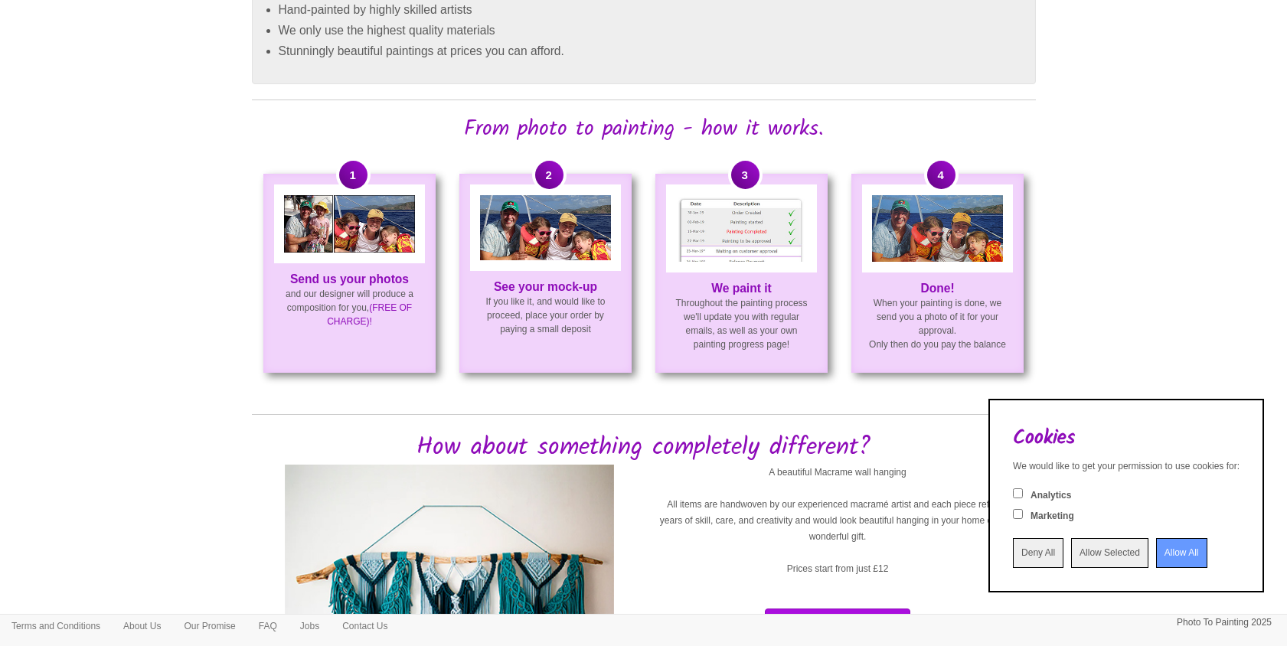
scroll to position [903, 0]
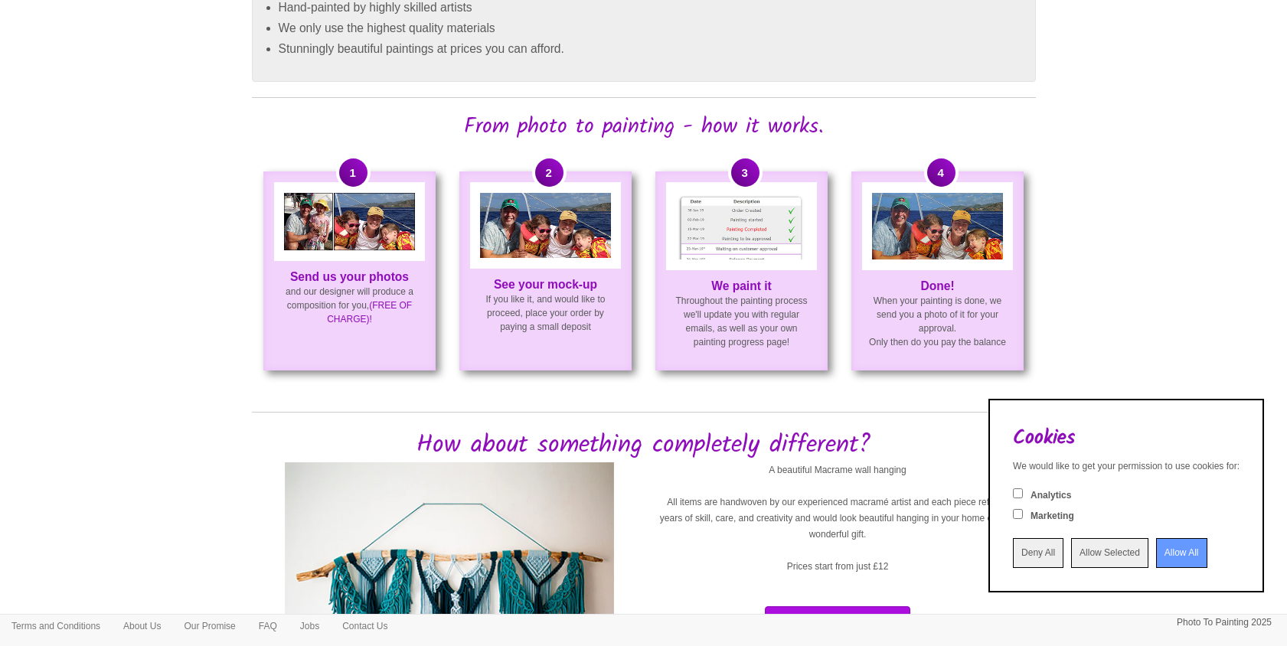
click at [1013, 557] on input "Deny All" at bounding box center [1038, 553] width 51 height 30
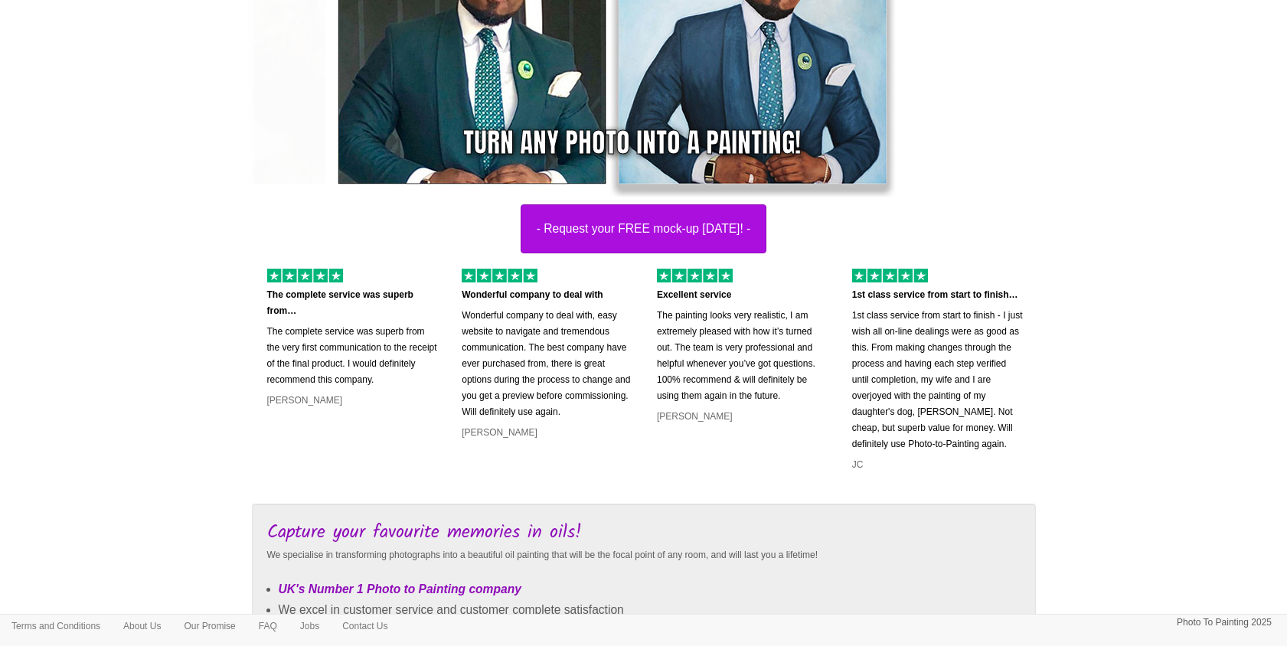
scroll to position [0, 0]
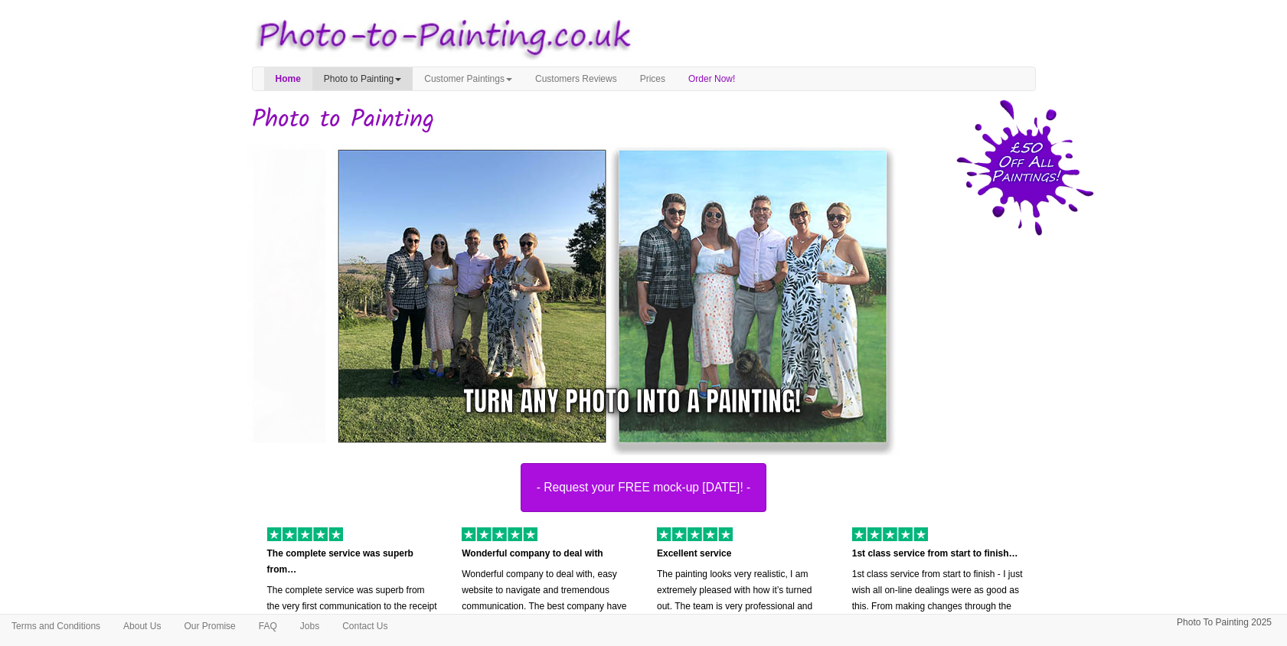
click at [396, 69] on link "Photo to Painting" at bounding box center [362, 78] width 100 height 23
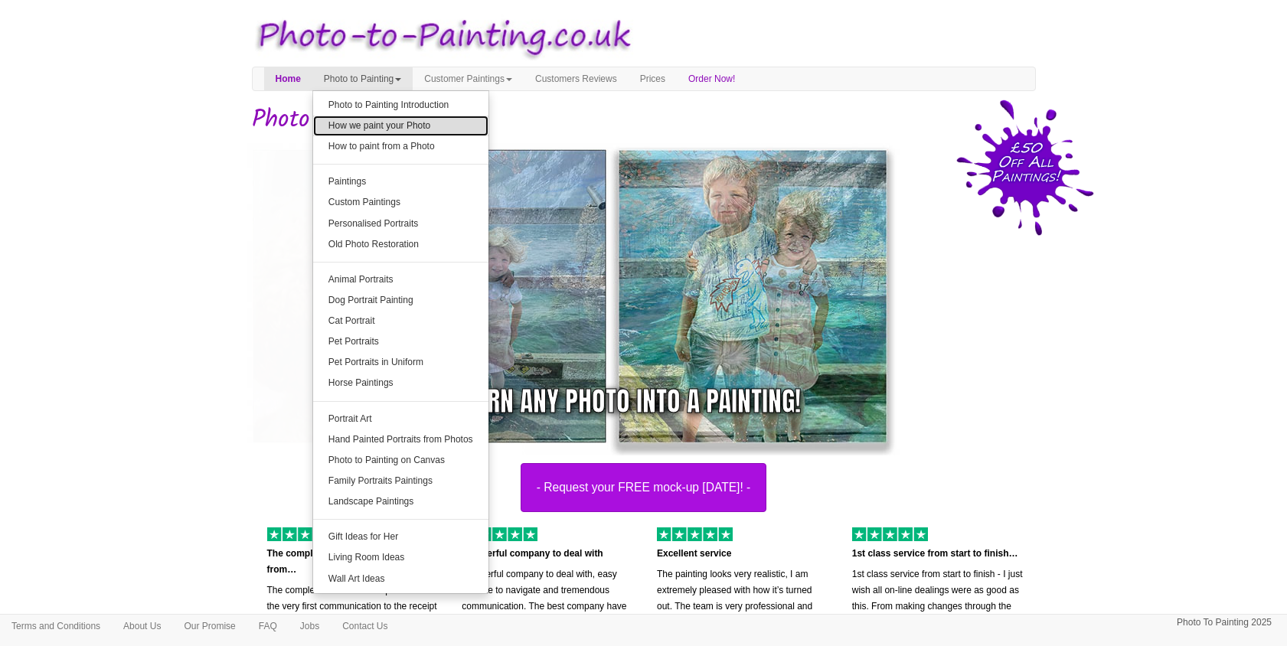
click at [402, 129] on link "How we paint your Photo" at bounding box center [400, 126] width 175 height 21
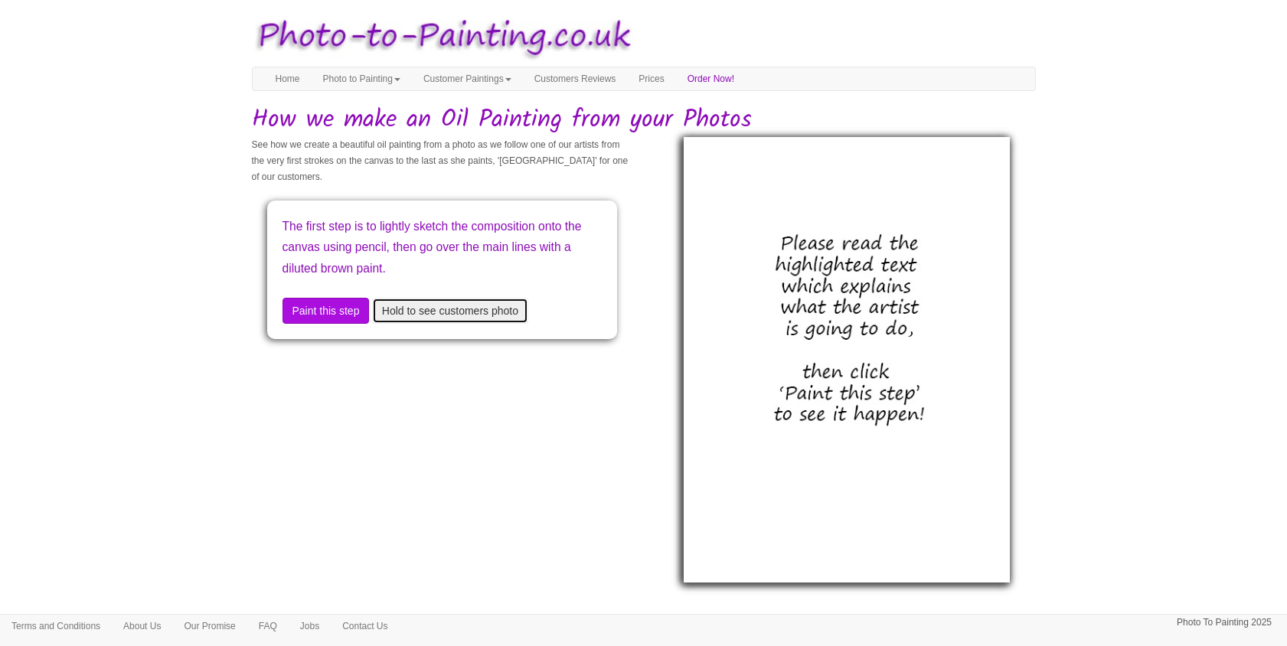
click at [441, 313] on button "Hold to see customers photo" at bounding box center [450, 311] width 156 height 26
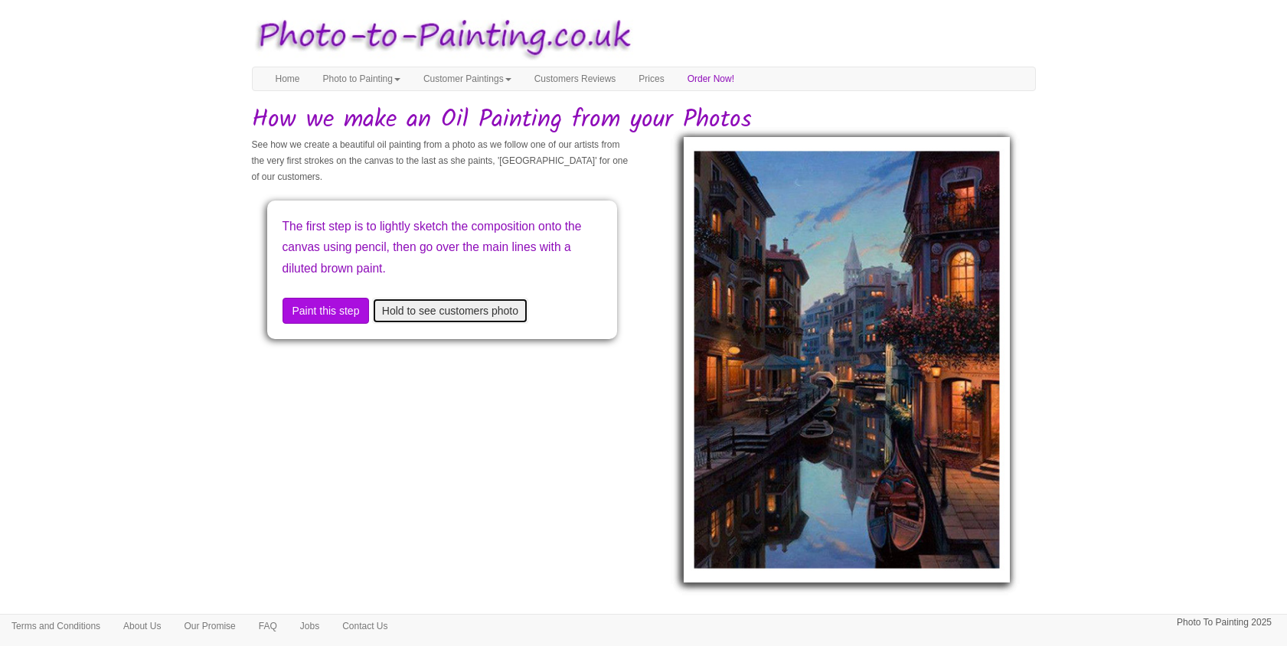
click at [441, 313] on button "Hold to see customers photo" at bounding box center [450, 311] width 156 height 26
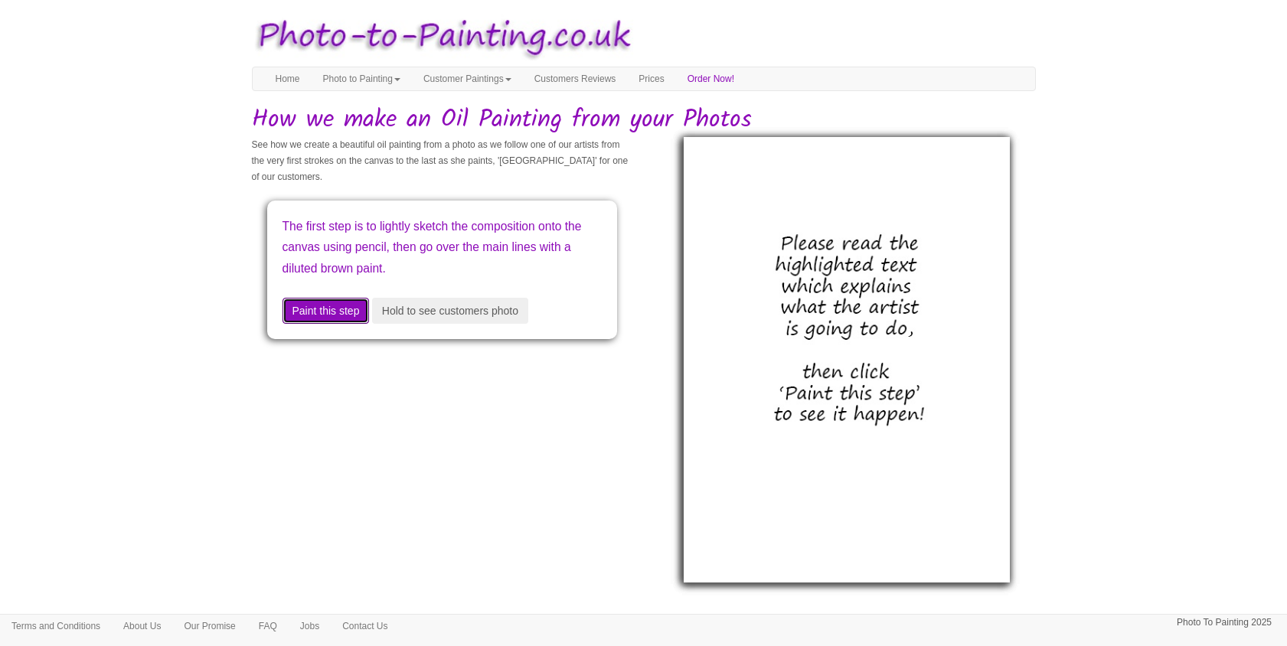
click at [353, 314] on button "Paint this step" at bounding box center [325, 311] width 87 height 26
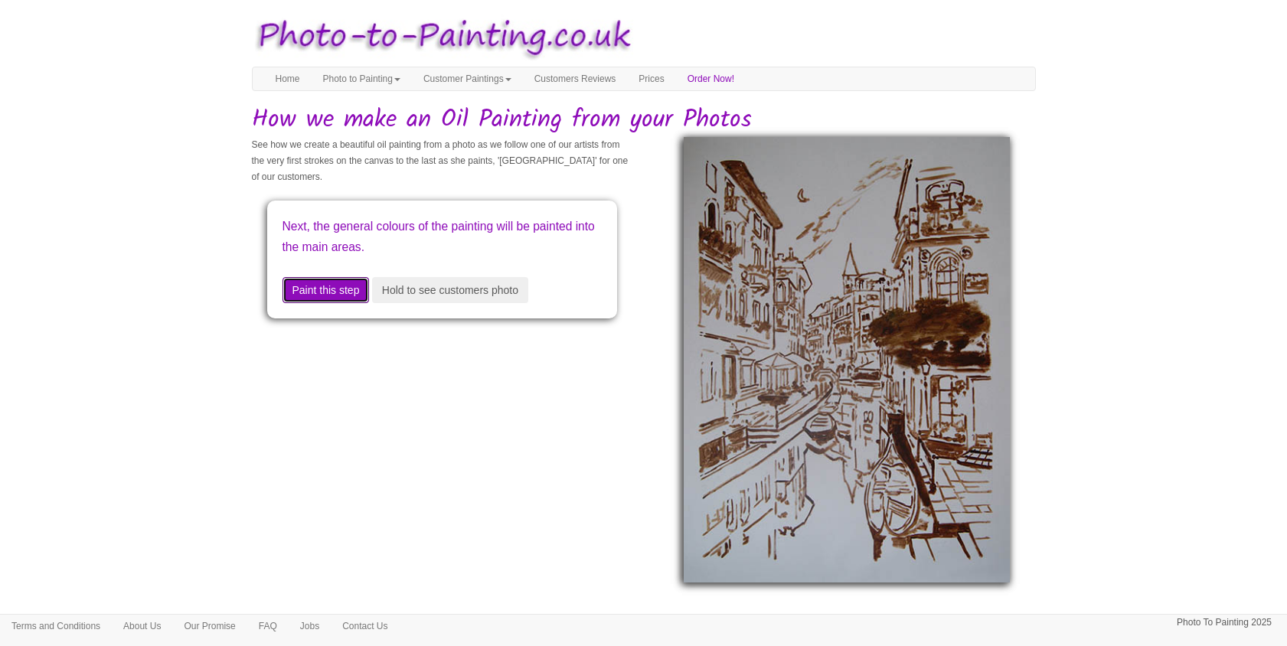
click at [349, 292] on button "Paint this step" at bounding box center [325, 290] width 87 height 26
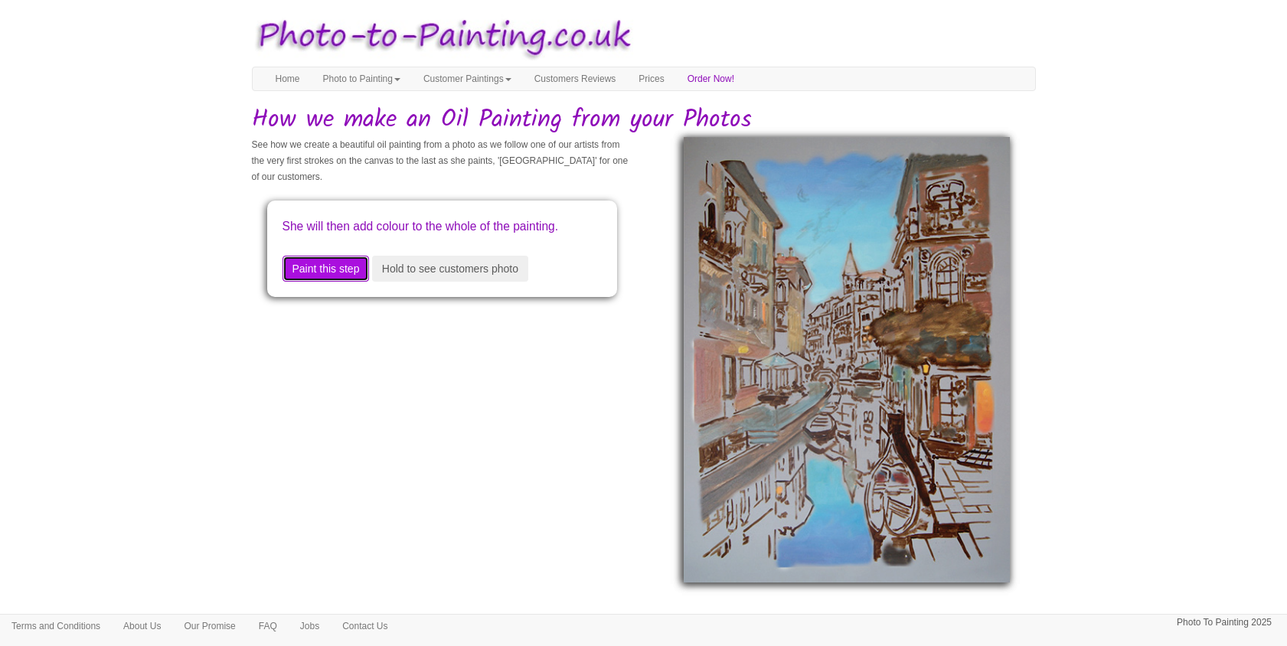
click at [349, 282] on button "Paint this step" at bounding box center [325, 269] width 87 height 26
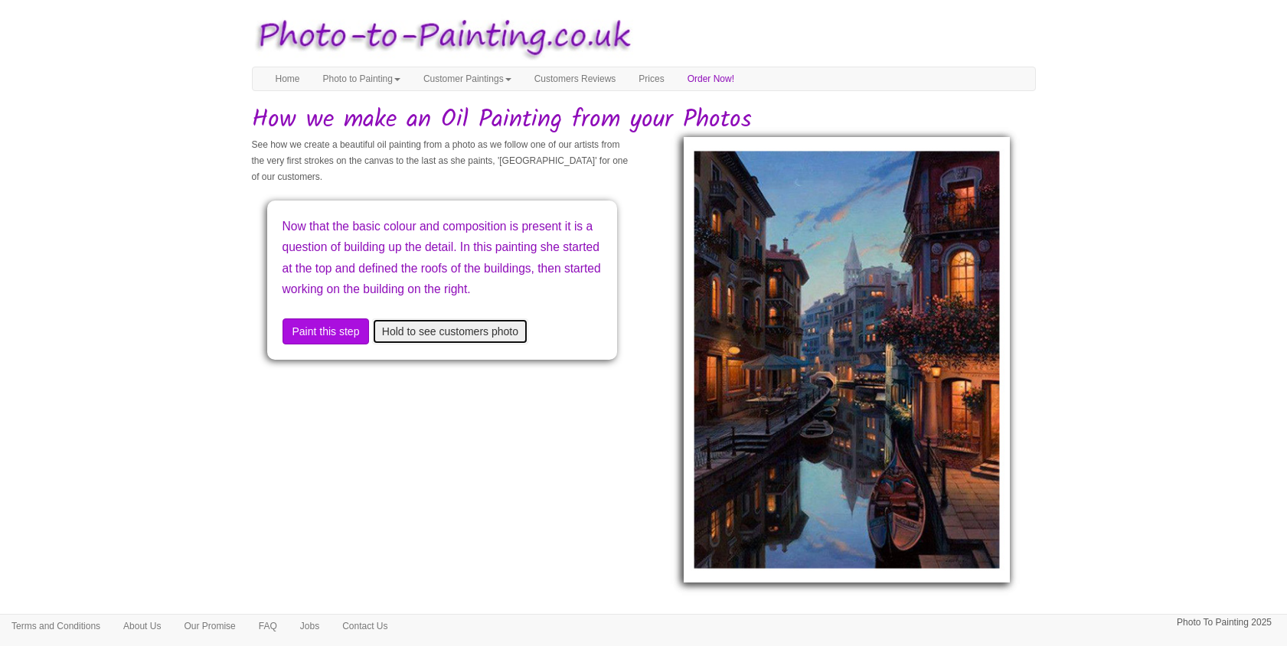
click at [449, 345] on button "Hold to see customers photo" at bounding box center [450, 331] width 156 height 26
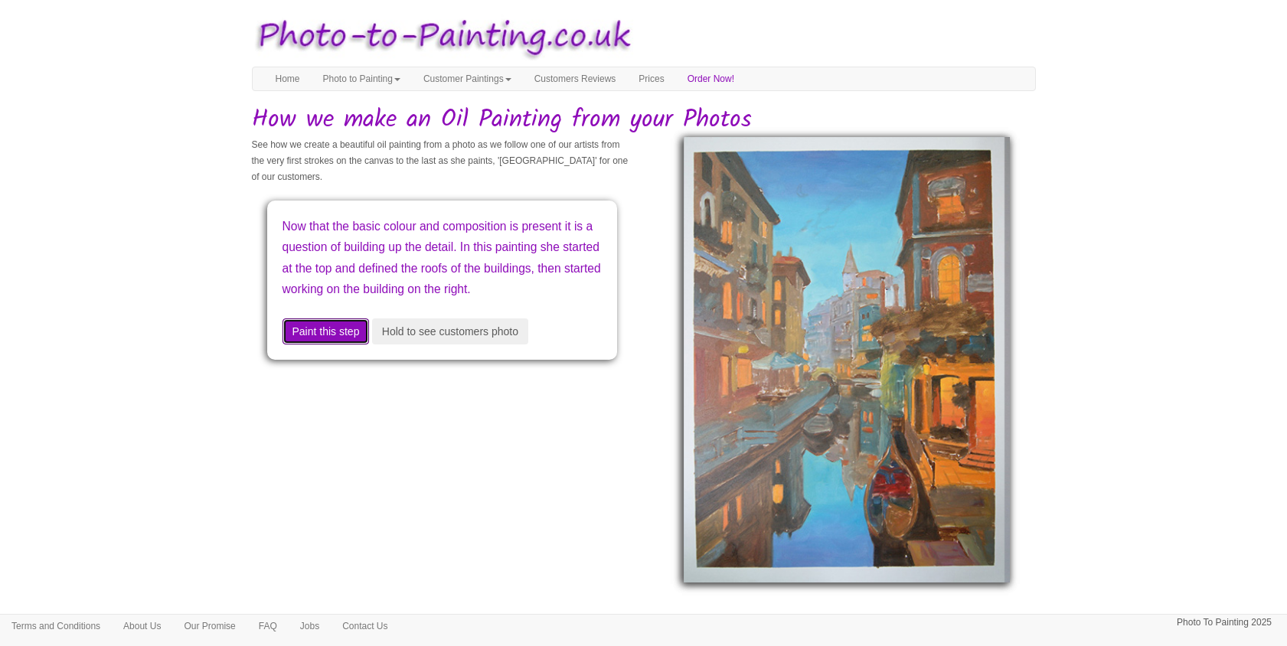
click at [345, 345] on button "Paint this step" at bounding box center [325, 331] width 87 height 26
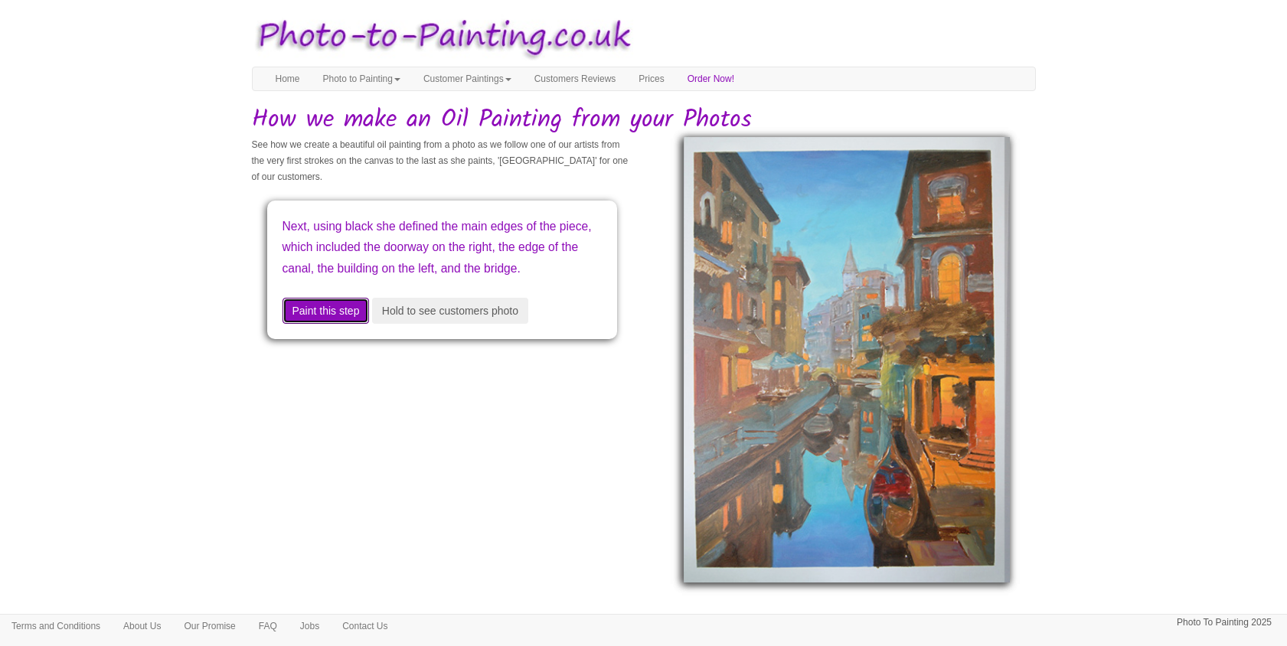
click at [345, 324] on button "Paint this step" at bounding box center [325, 311] width 87 height 26
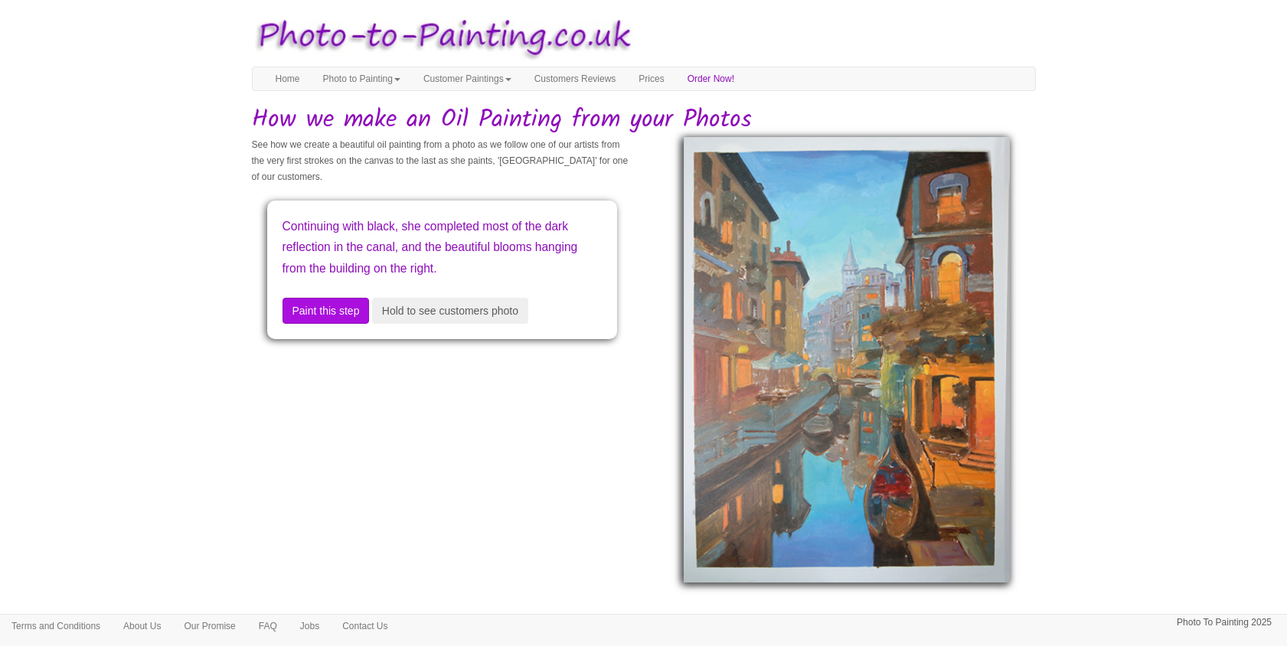
click at [345, 325] on div "Continuing with black, she completed most of the dark reflection in the canal, …" at bounding box center [442, 270] width 350 height 139
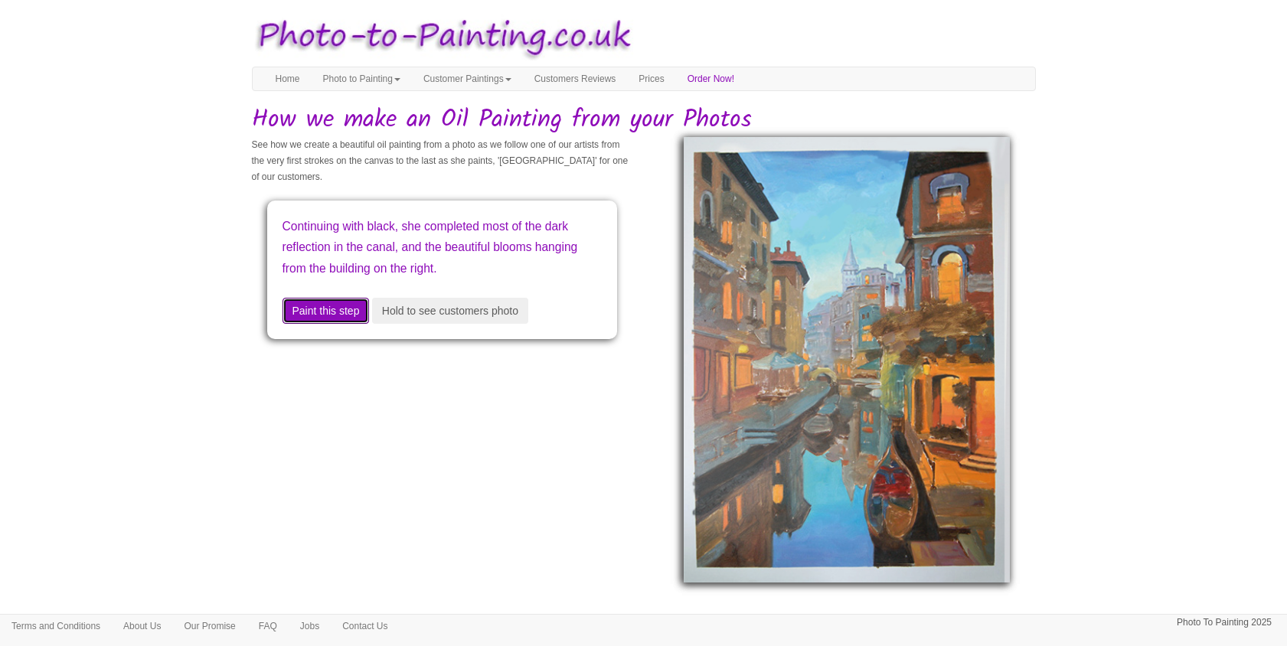
click at [336, 302] on button "Paint this step" at bounding box center [325, 311] width 87 height 26
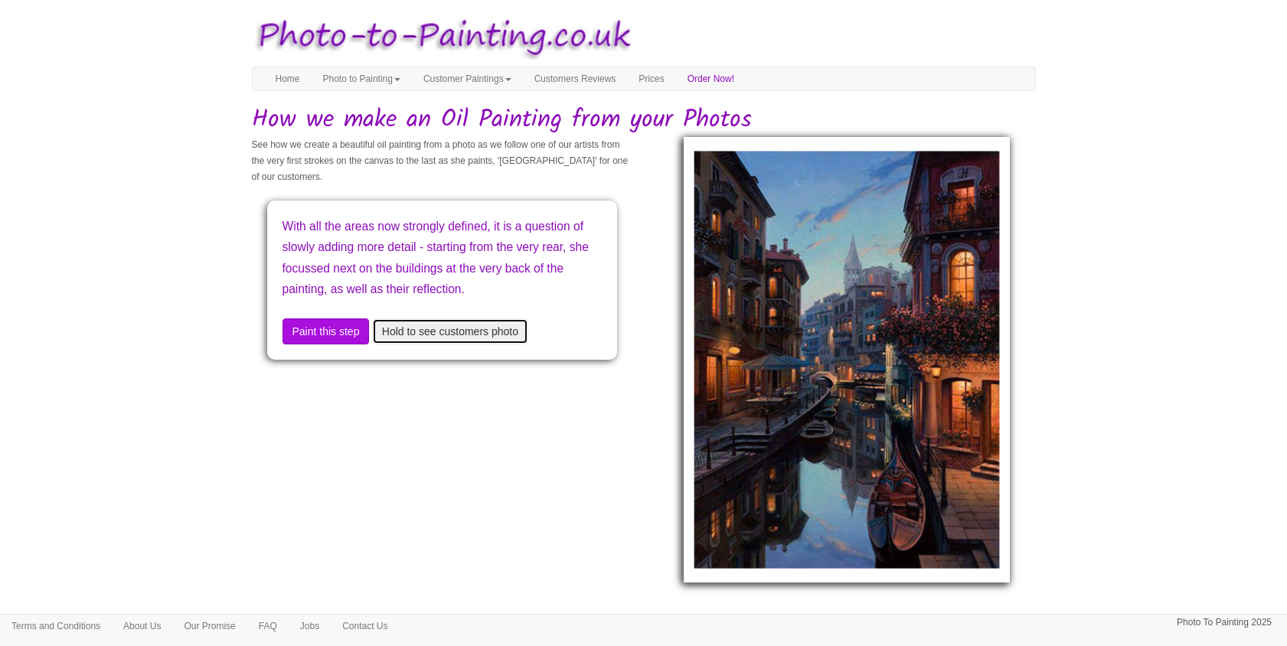
click at [457, 345] on button "Hold to see customers photo" at bounding box center [450, 331] width 156 height 26
click at [461, 345] on button "Hold to see customers photo" at bounding box center [450, 331] width 156 height 26
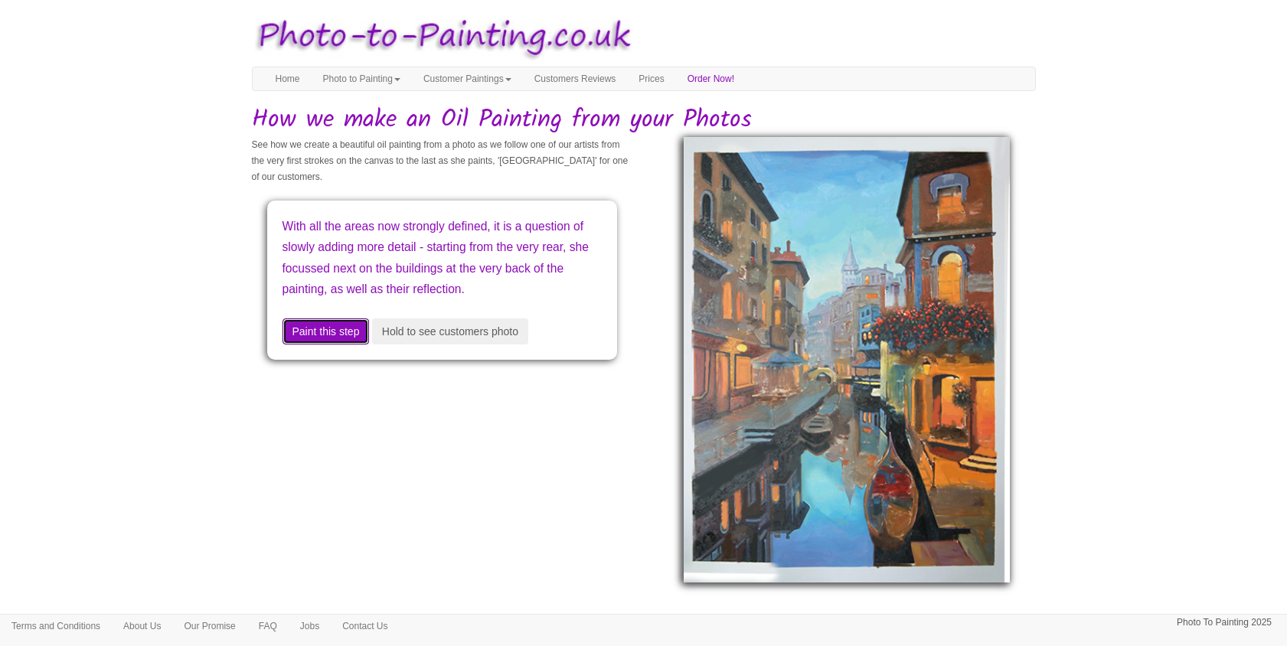
click at [333, 345] on button "Paint this step" at bounding box center [325, 331] width 87 height 26
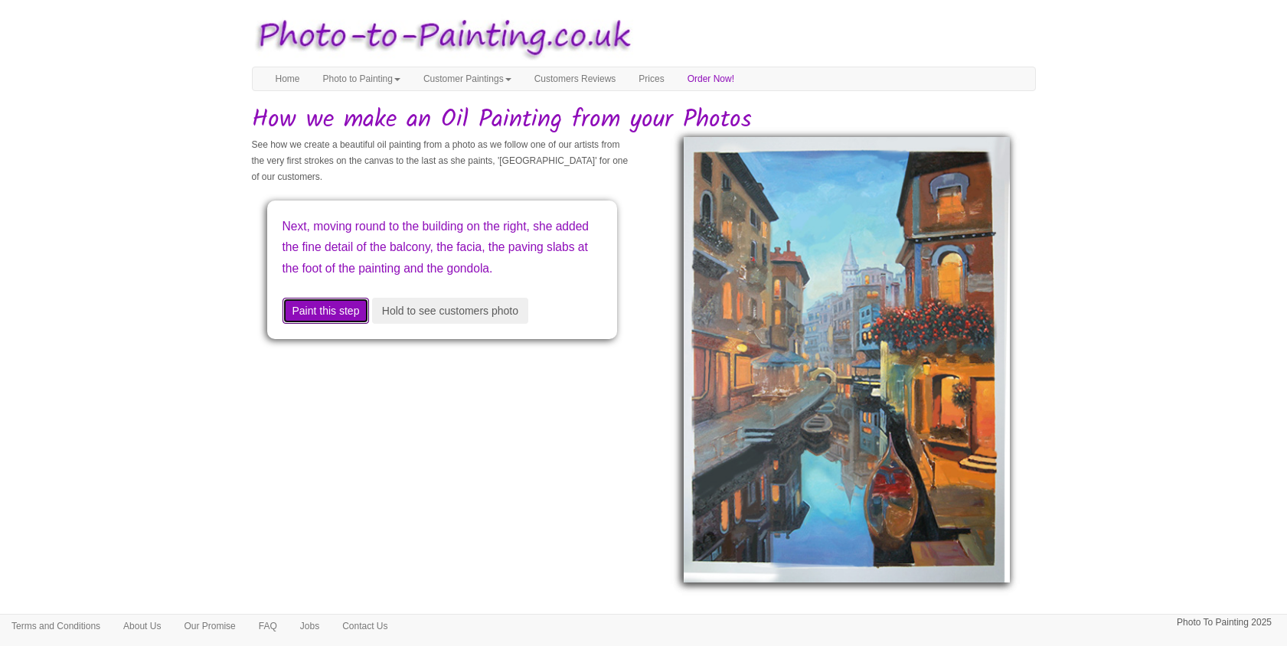
click at [335, 321] on button "Paint this step" at bounding box center [325, 311] width 87 height 26
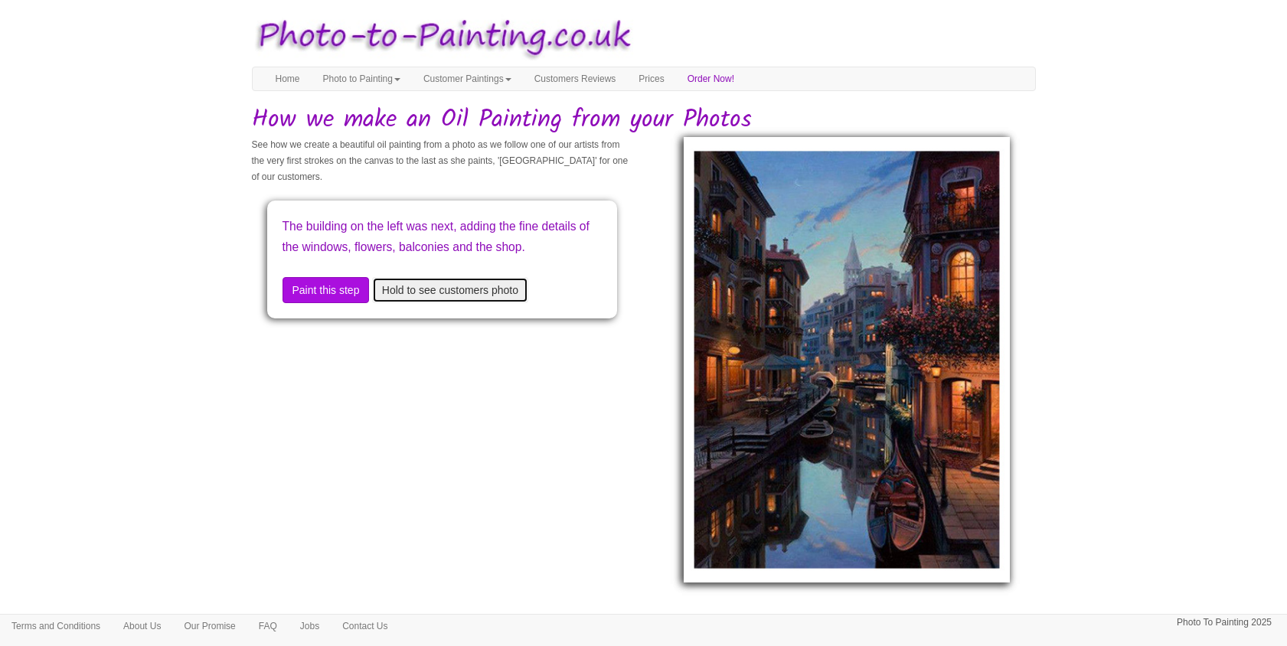
click at [438, 302] on button "Hold to see customers photo" at bounding box center [450, 290] width 156 height 26
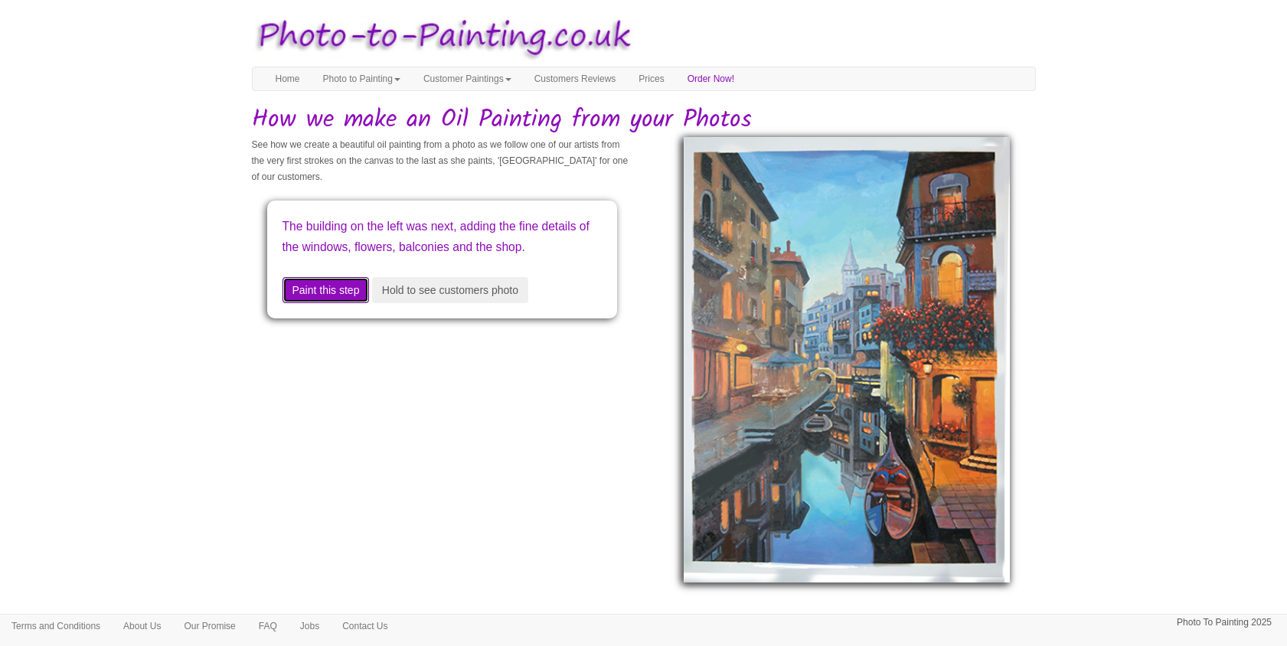
click at [337, 303] on button "Paint this step" at bounding box center [325, 290] width 87 height 26
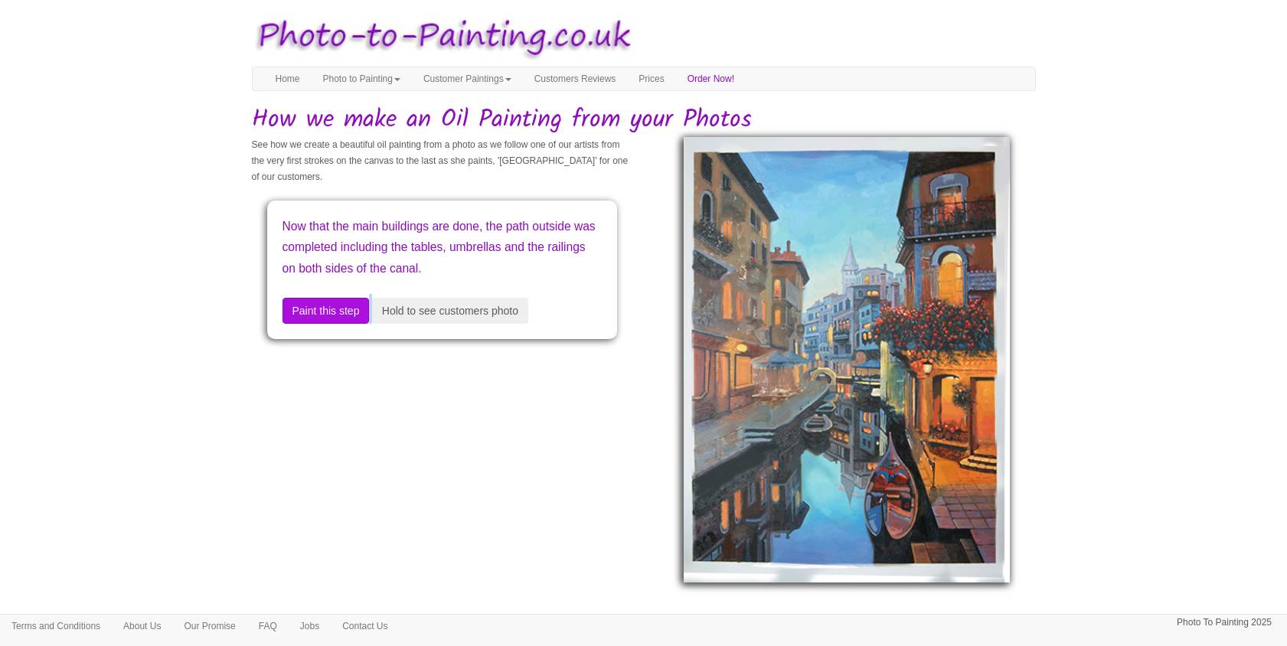
click at [337, 309] on div "Now that the main buildings are done, the path outside was completed including …" at bounding box center [442, 270] width 350 height 139
click at [340, 324] on button "Paint this step" at bounding box center [325, 311] width 87 height 26
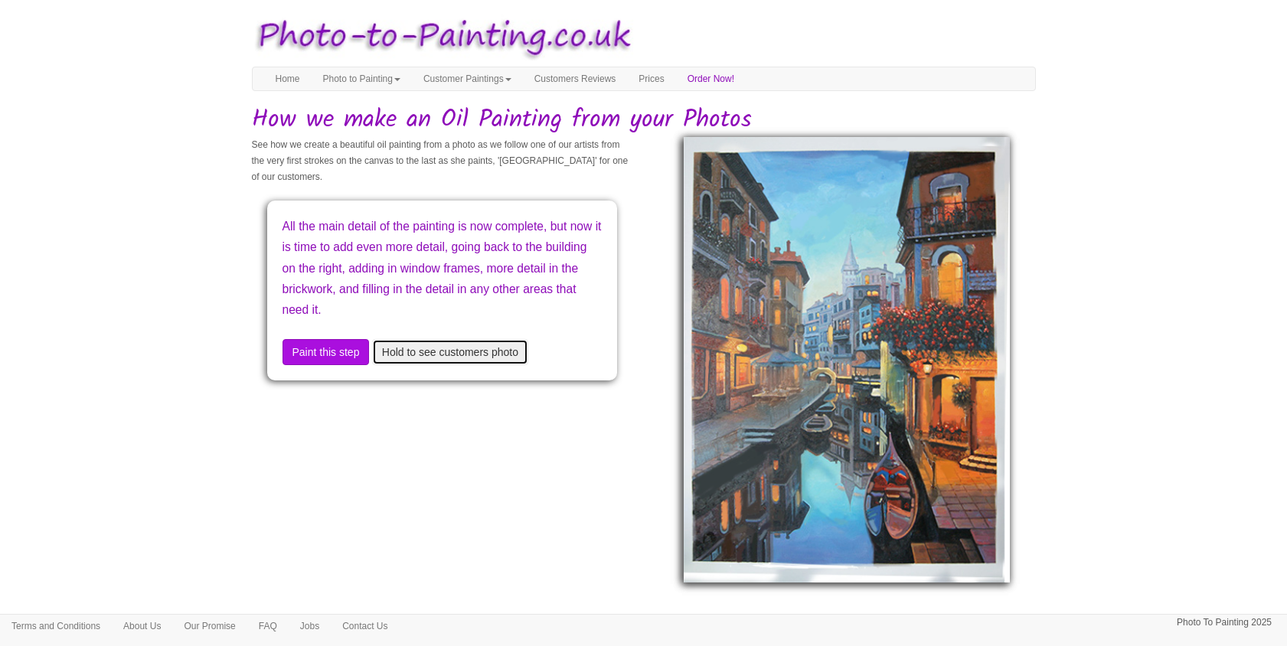
click at [423, 354] on button "Hold to see customers photo" at bounding box center [450, 352] width 156 height 26
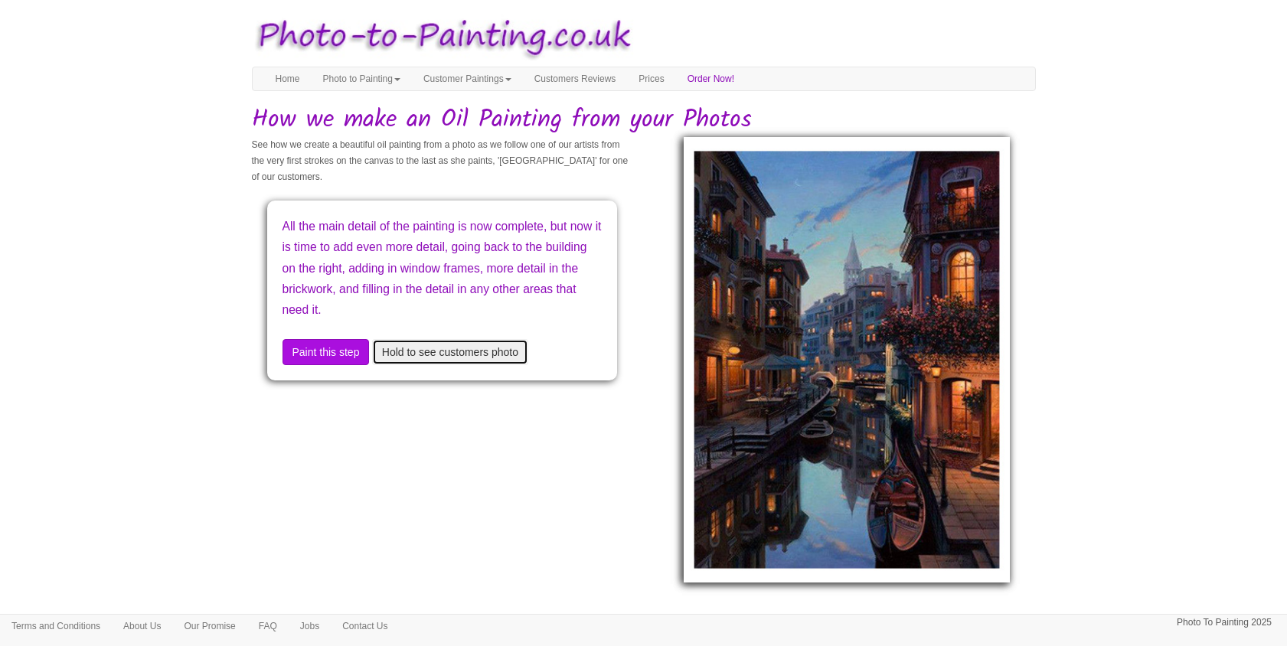
click at [423, 354] on button "Hold to see customers photo" at bounding box center [450, 352] width 156 height 26
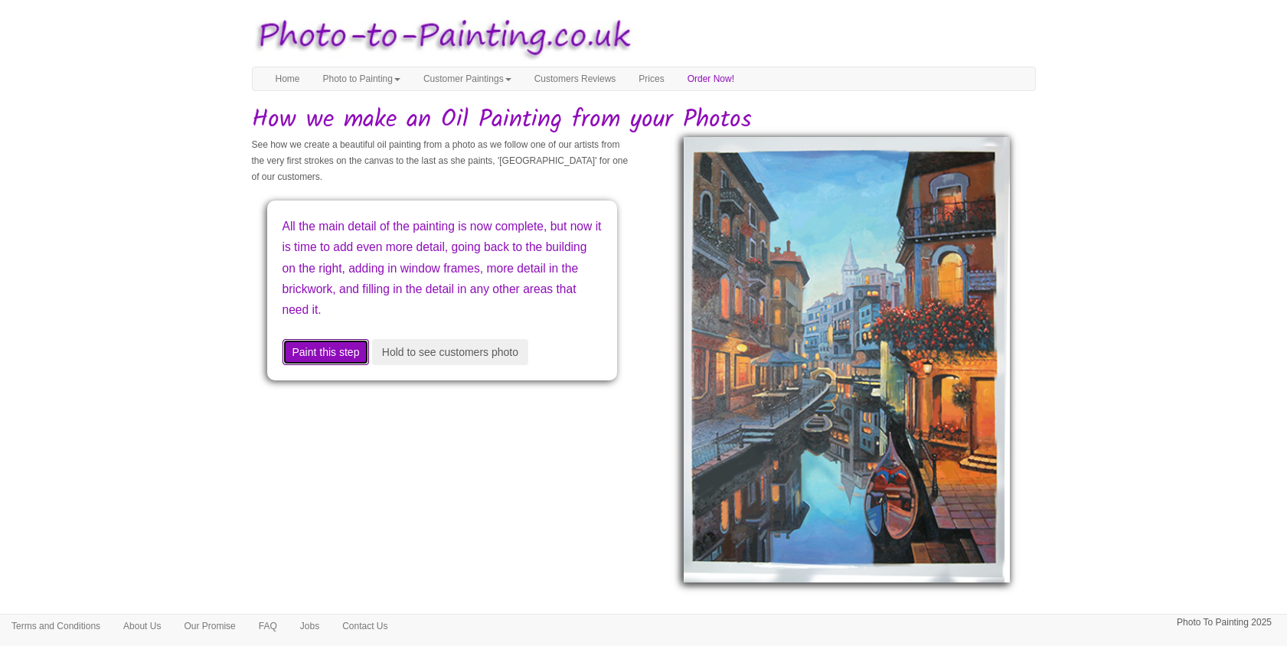
click at [341, 352] on button "Paint this step" at bounding box center [325, 352] width 87 height 26
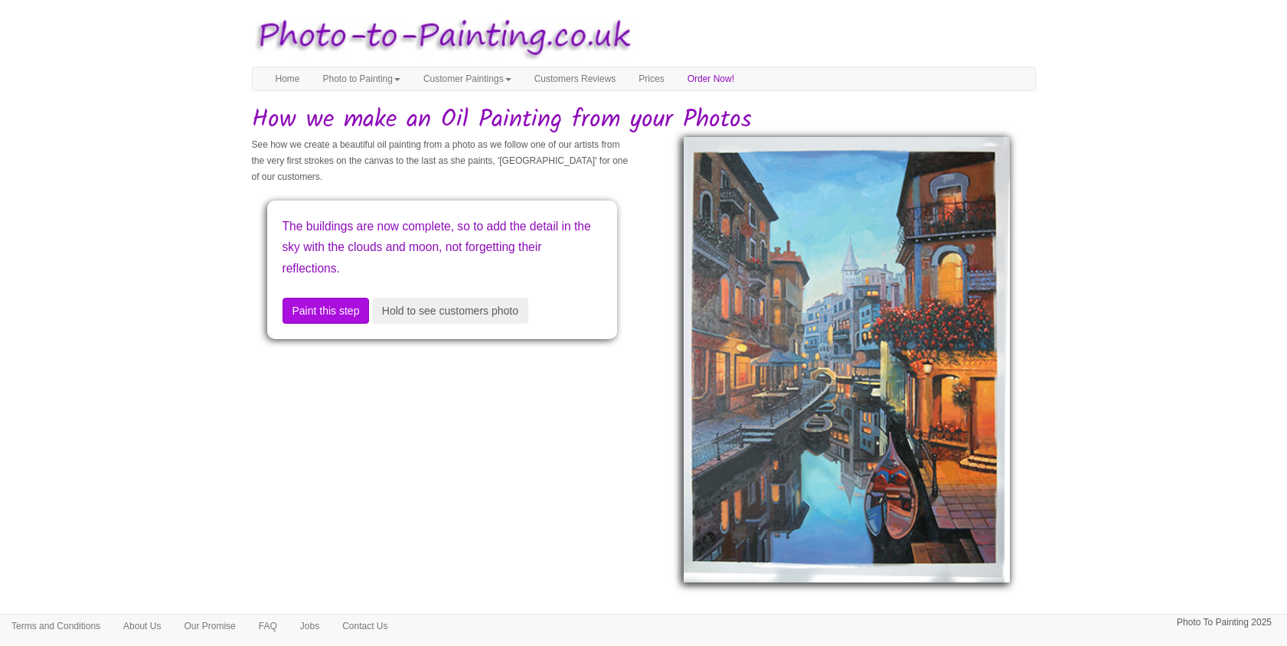
click at [341, 352] on div "See how we create a beautiful oil painting from a photo as we follow one of our…" at bounding box center [441, 245] width 403 height 217
click at [324, 294] on div "The buildings are now complete, so to add the detail in the sky with the clouds…" at bounding box center [442, 270] width 350 height 139
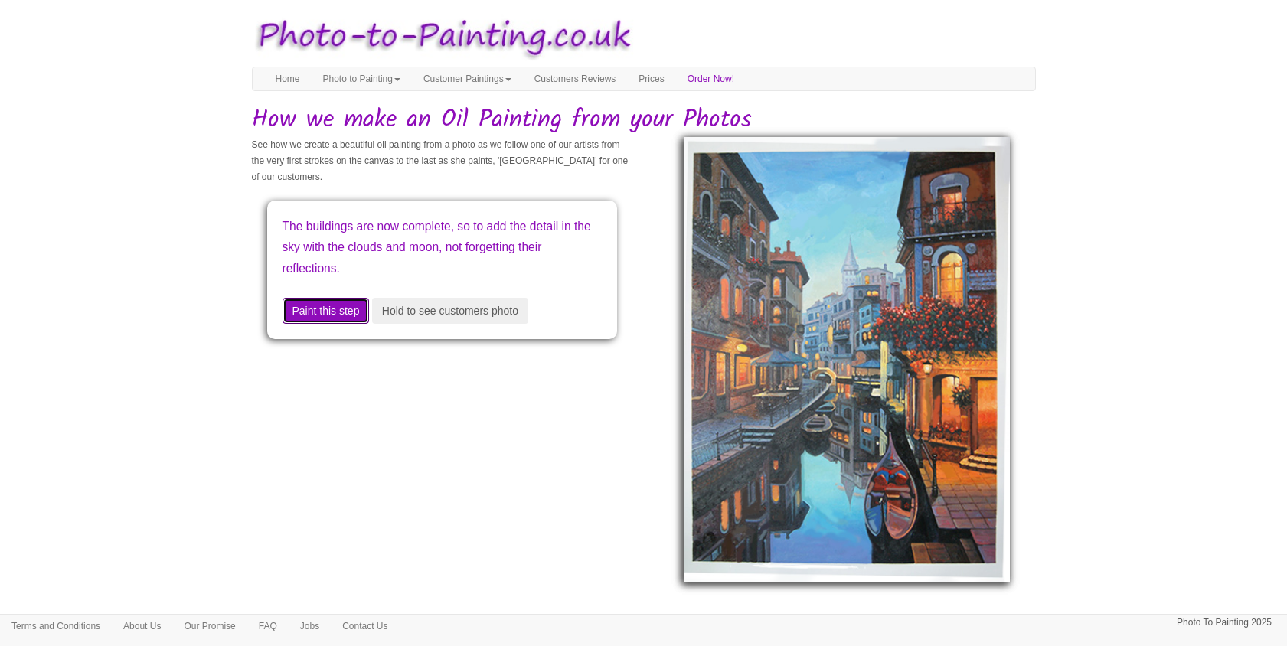
click at [322, 305] on button "Paint this step" at bounding box center [325, 311] width 87 height 26
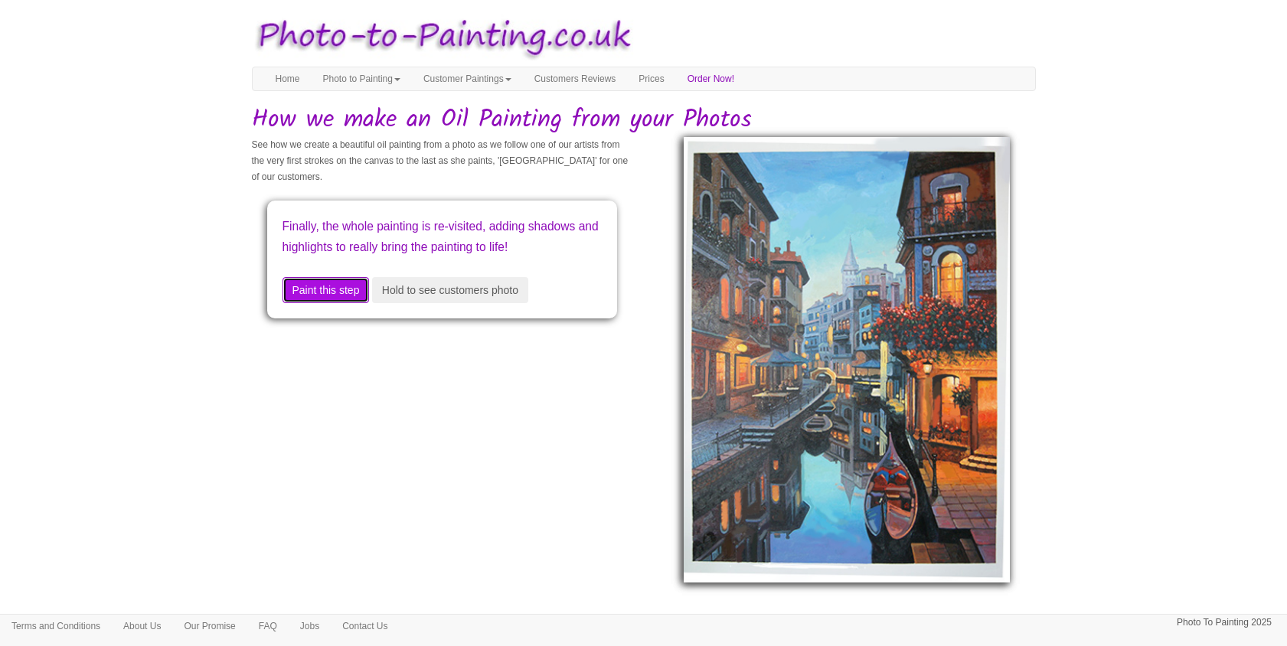
click at [322, 303] on button "Paint this step" at bounding box center [325, 290] width 87 height 26
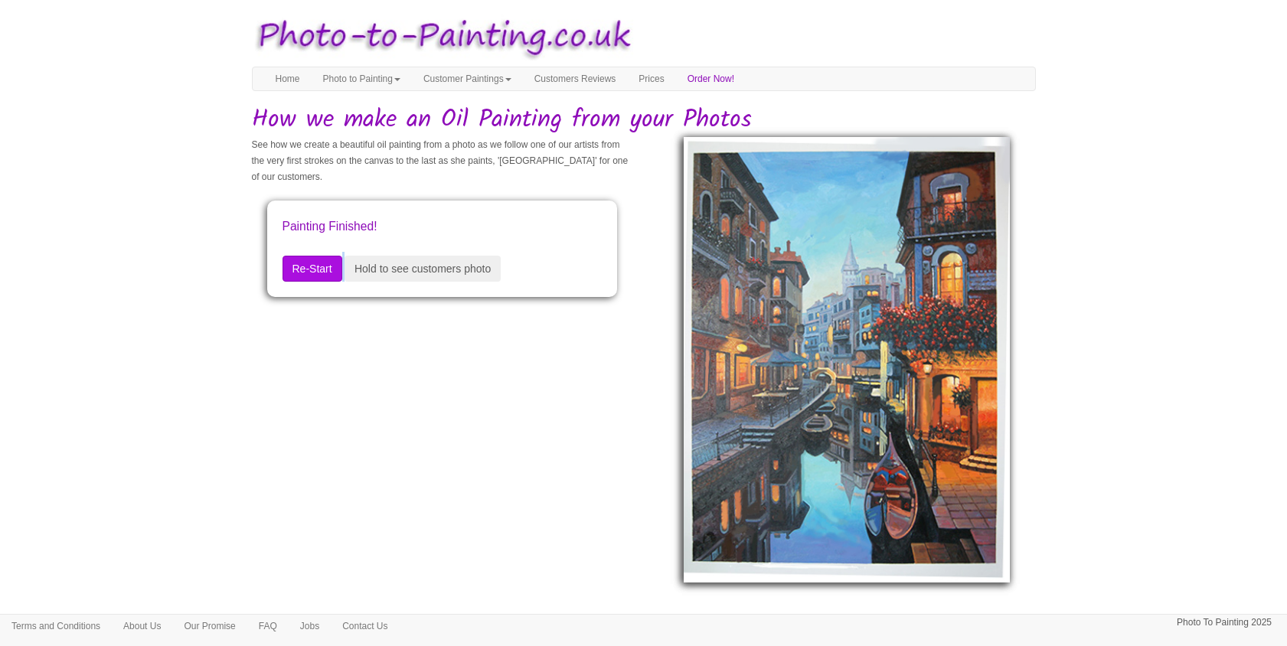
click at [322, 305] on div "See how we create a beautiful oil painting from a photo as we follow one of our…" at bounding box center [441, 224] width 403 height 175
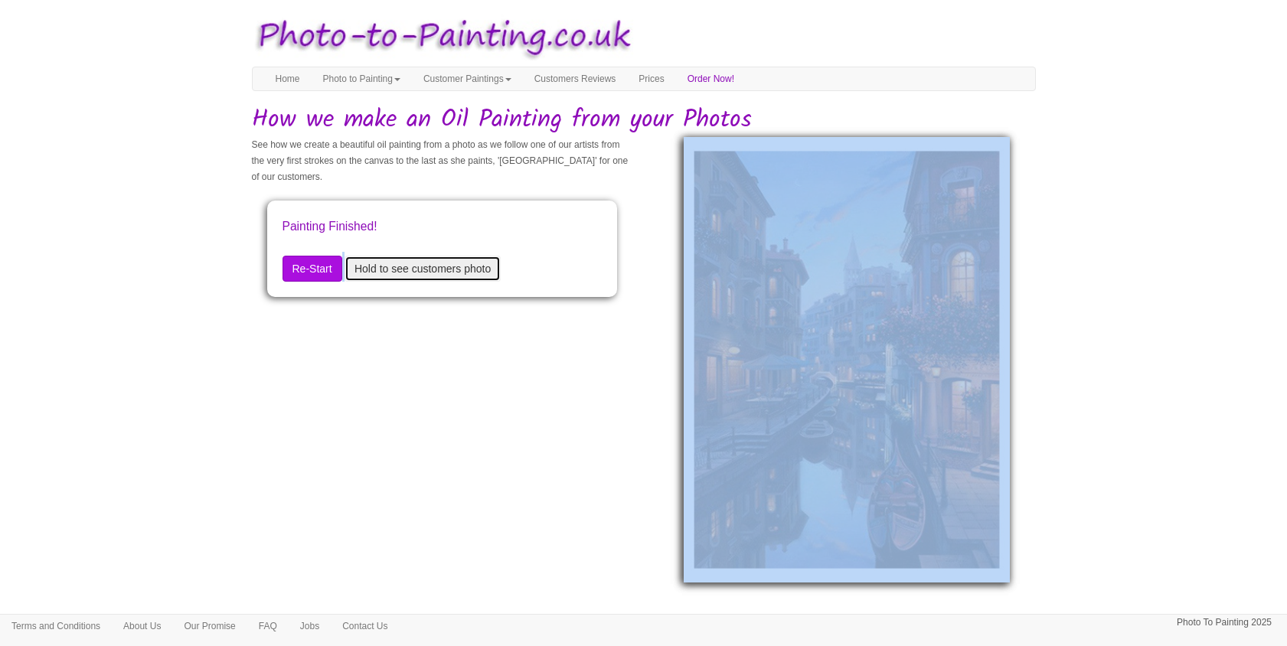
click at [435, 263] on button "Hold to see customers photo" at bounding box center [423, 269] width 156 height 26
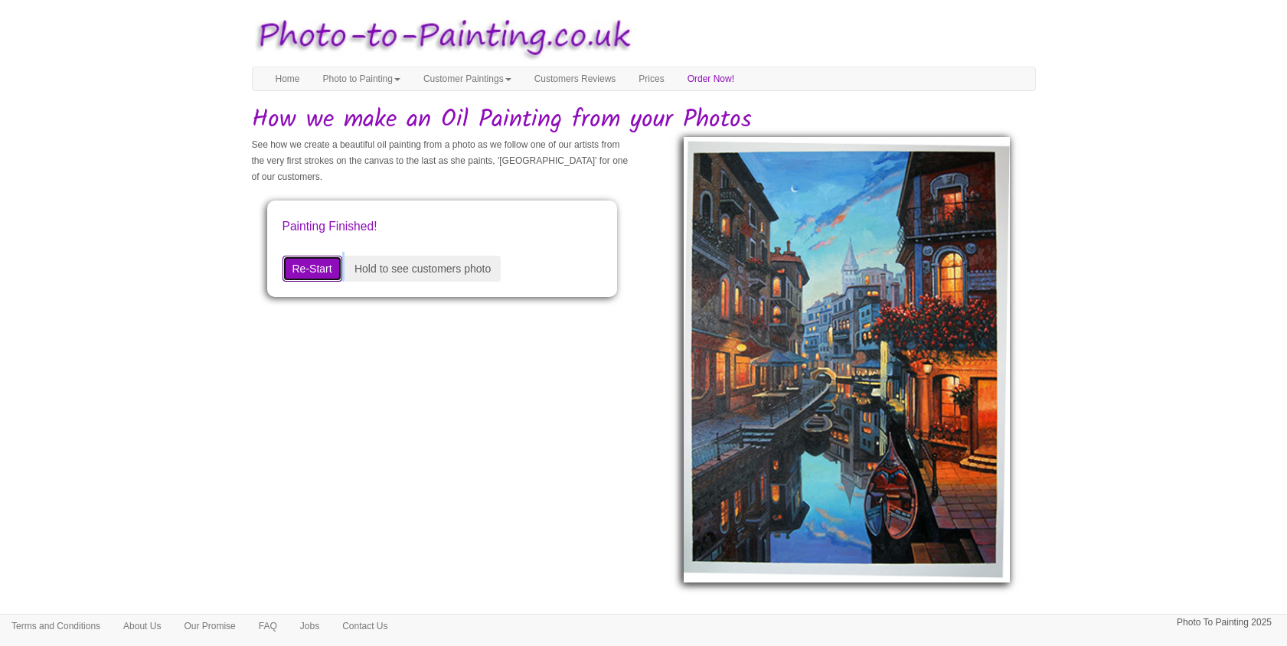
click at [321, 265] on button "Re-Start" at bounding box center [312, 269] width 60 height 26
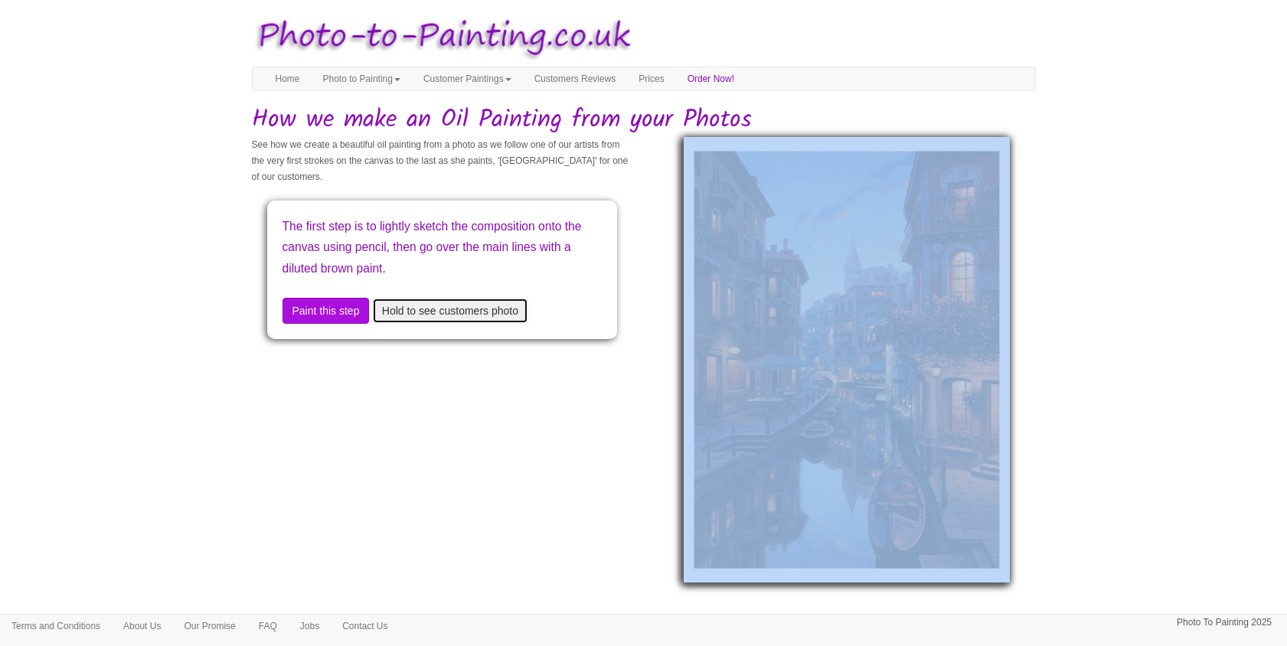
click at [413, 312] on button "Hold to see customers photo" at bounding box center [450, 311] width 156 height 26
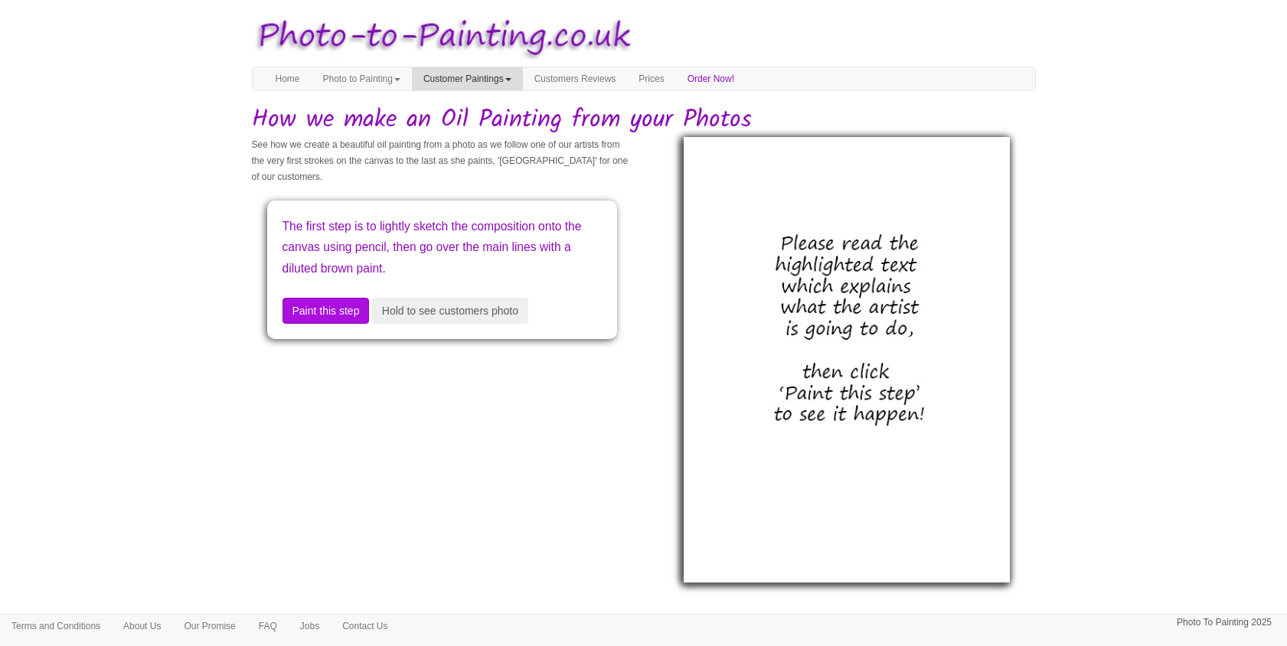
click at [467, 76] on link "Customer Paintings" at bounding box center [467, 78] width 111 height 23
click at [472, 101] on link "Customer Paintings" at bounding box center [473, 105] width 121 height 21
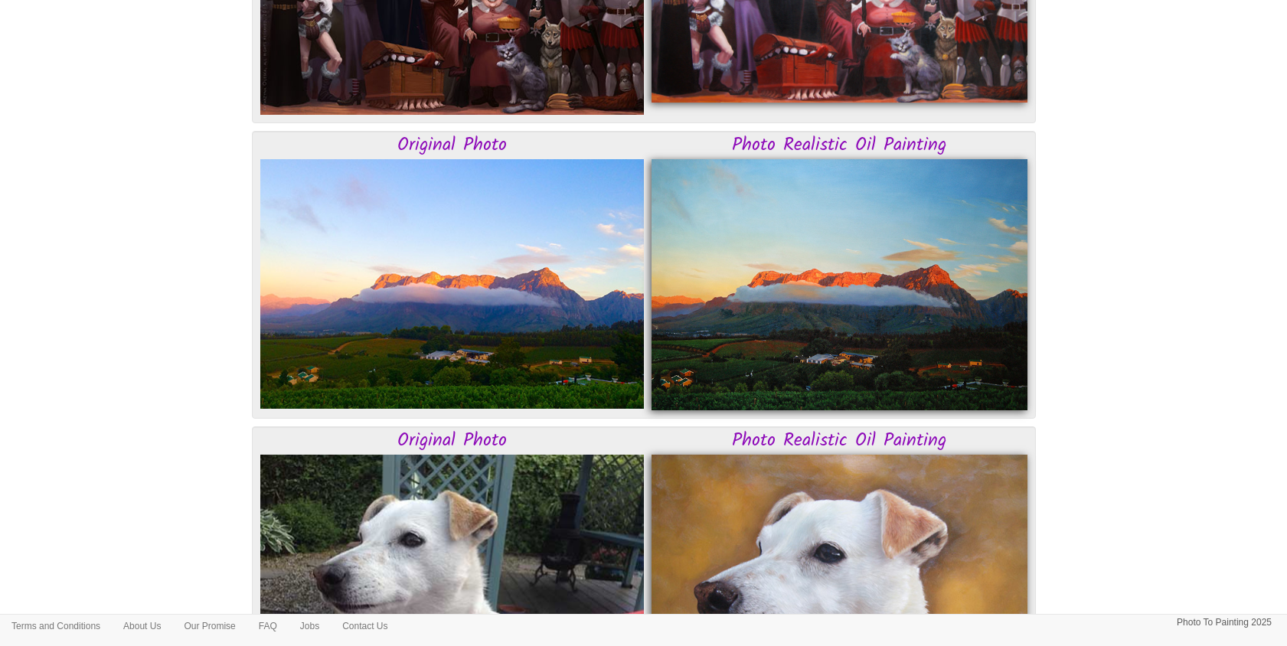
scroll to position [3953, 0]
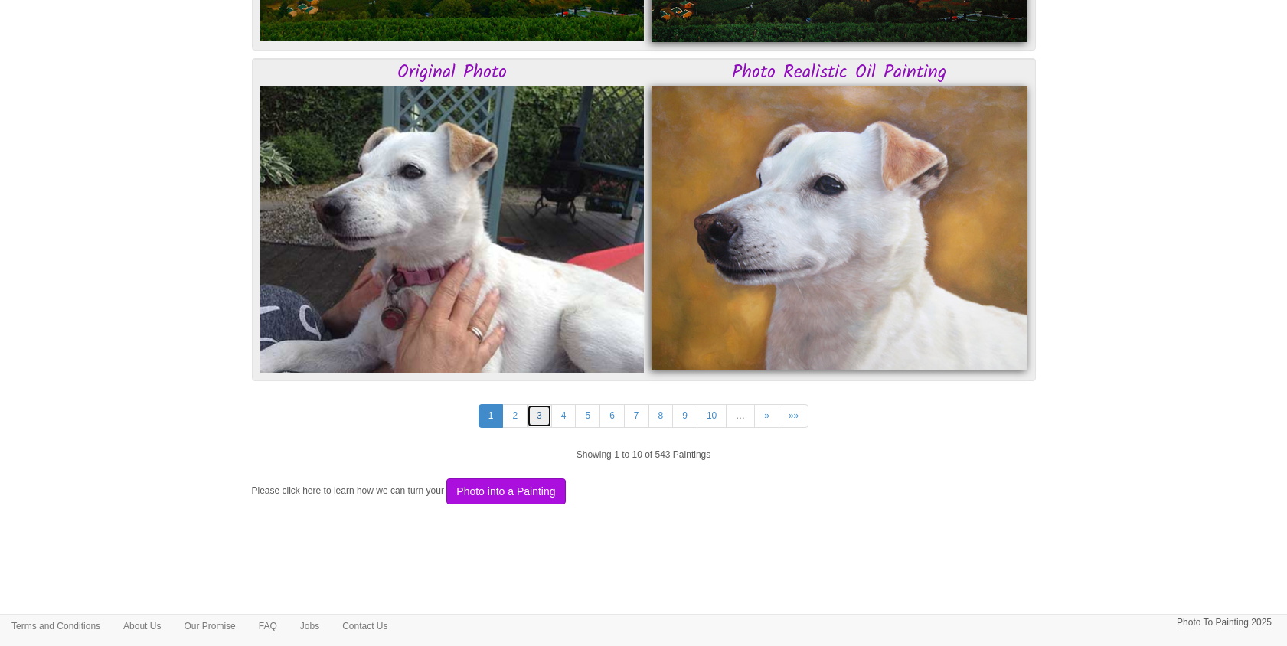
click at [534, 416] on link "3" at bounding box center [539, 416] width 25 height 24
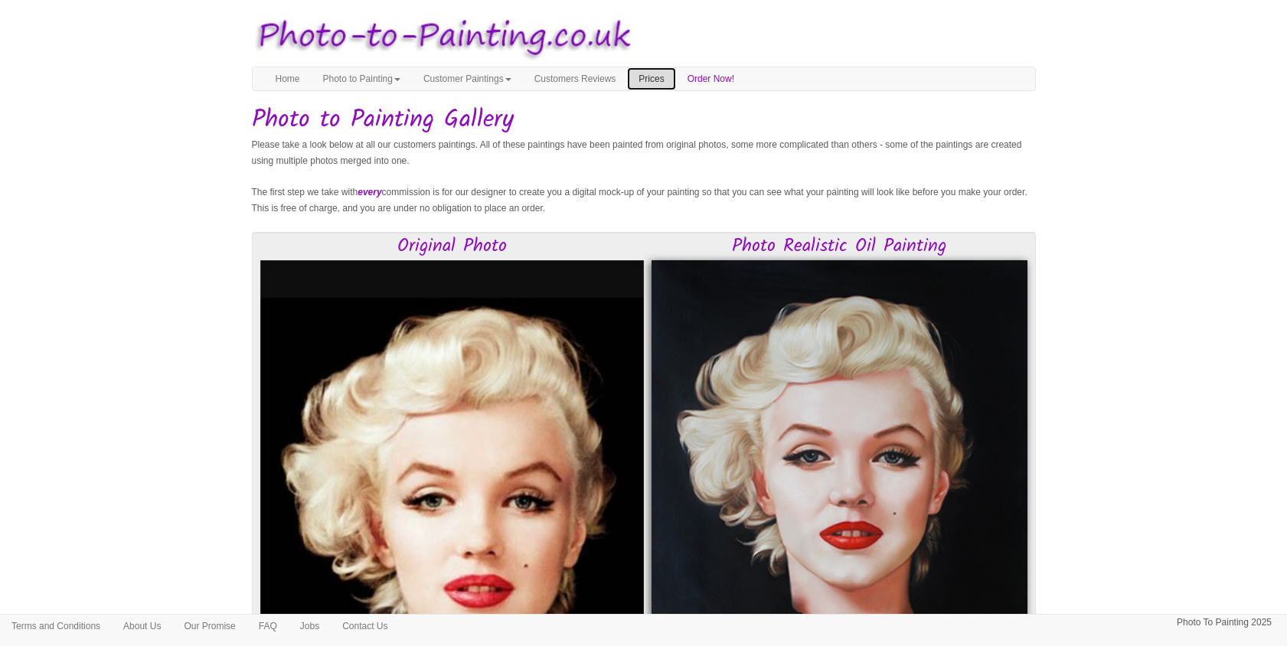
click at [675, 81] on link "Prices" at bounding box center [651, 78] width 48 height 23
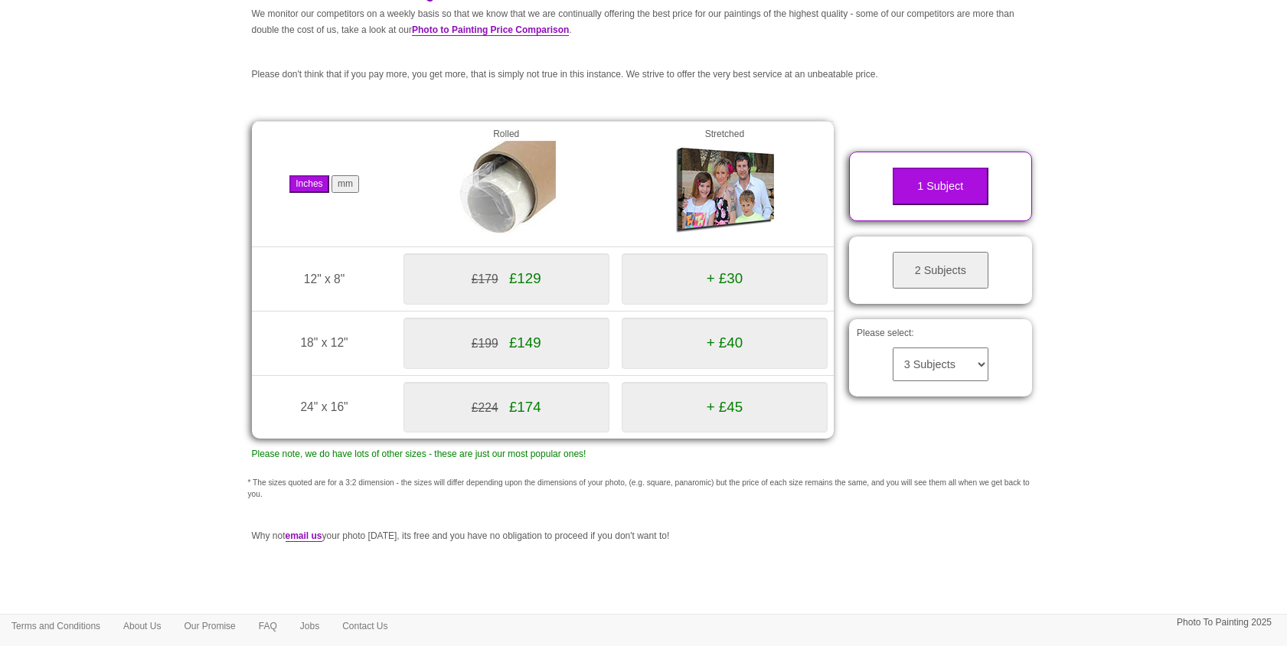
scroll to position [135, 0]
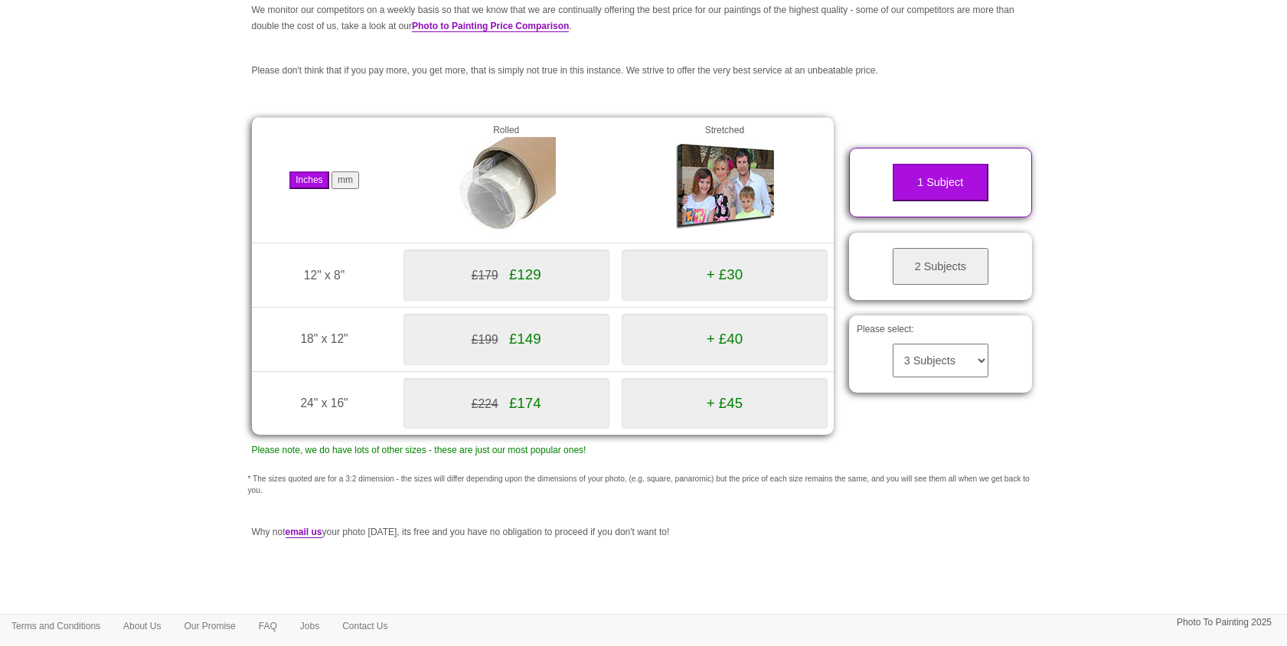
click at [351, 180] on button "mm" at bounding box center [345, 180] width 28 height 18
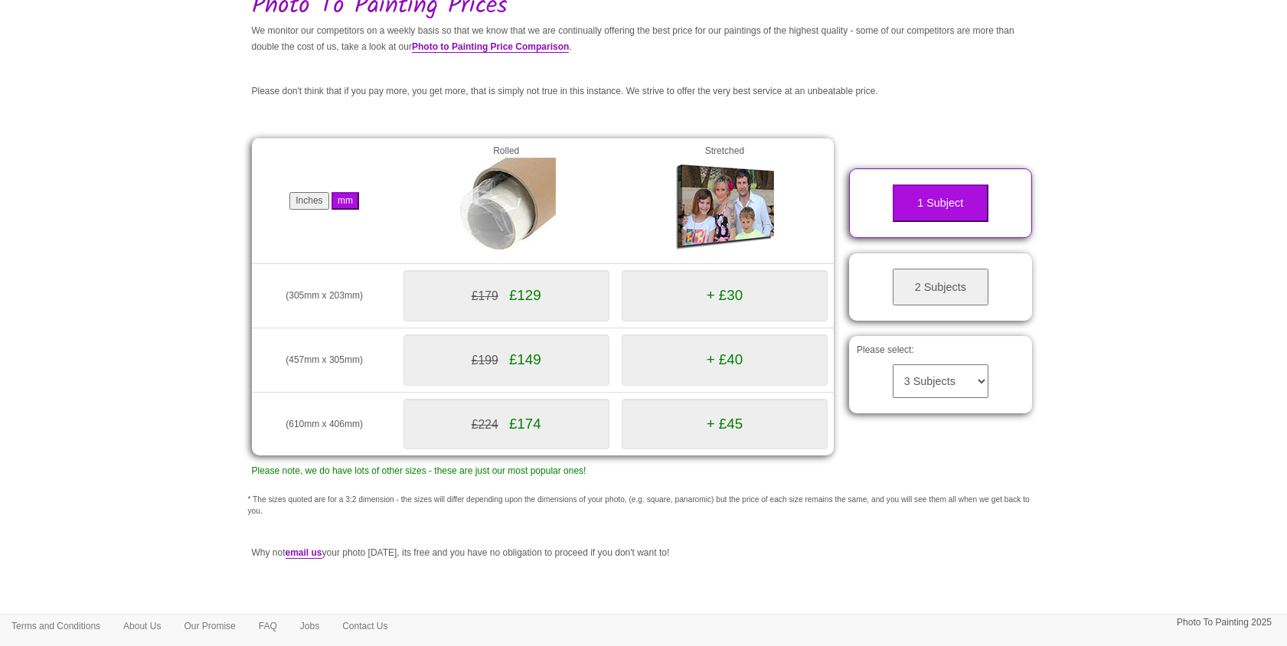
scroll to position [119, 0]
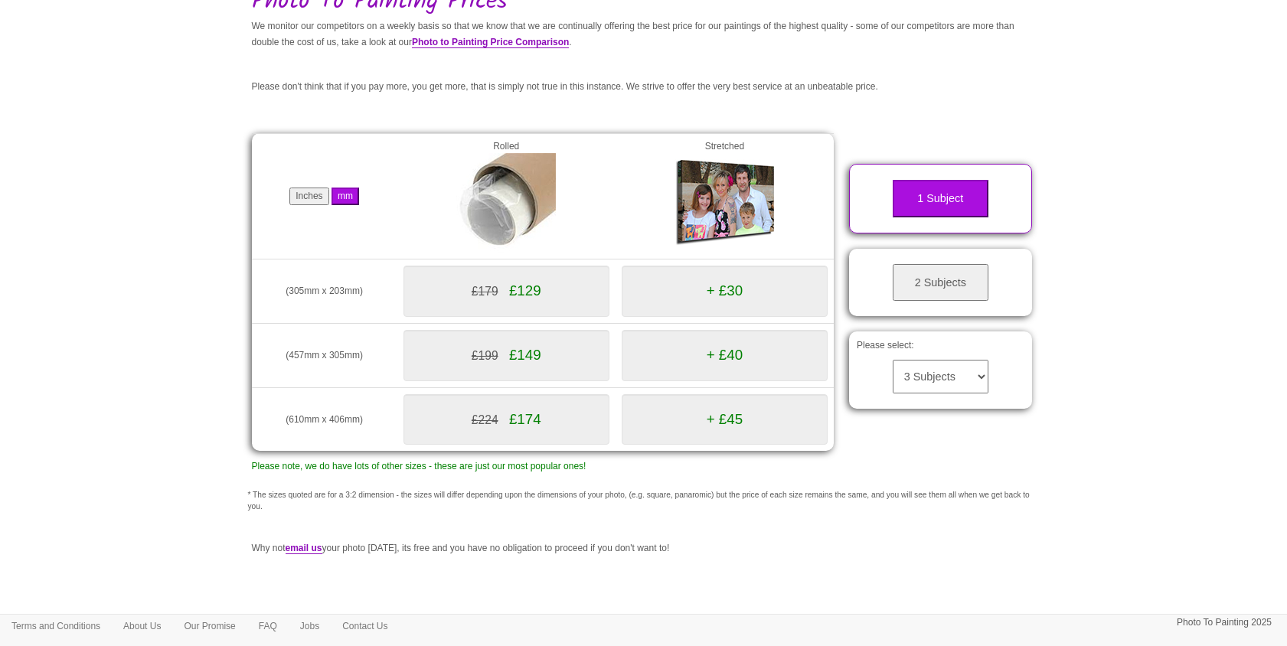
click at [305, 190] on button "Inches" at bounding box center [308, 197] width 39 height 18
click at [305, 196] on button "Inches" at bounding box center [308, 197] width 39 height 18
click at [355, 196] on button "mm" at bounding box center [345, 197] width 28 height 18
click at [304, 197] on button "Inches" at bounding box center [308, 197] width 39 height 18
click at [359, 196] on button "mm" at bounding box center [345, 197] width 28 height 18
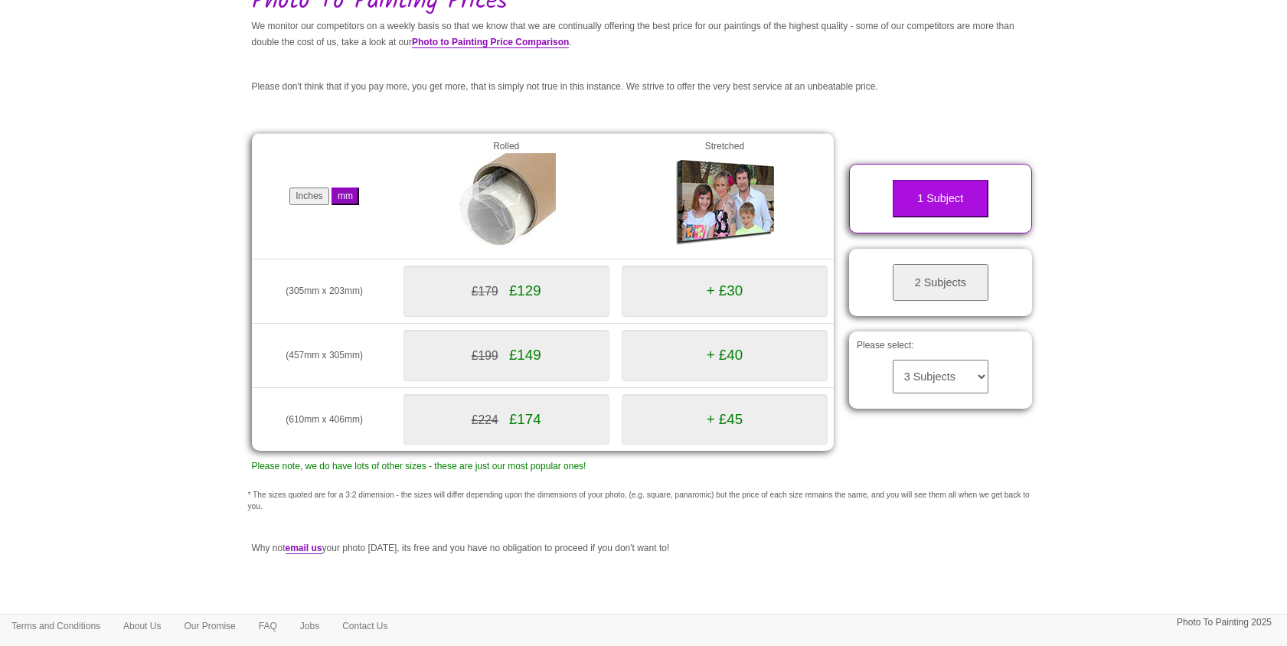
scroll to position [0, 0]
